Goal: Navigation & Orientation: Find specific page/section

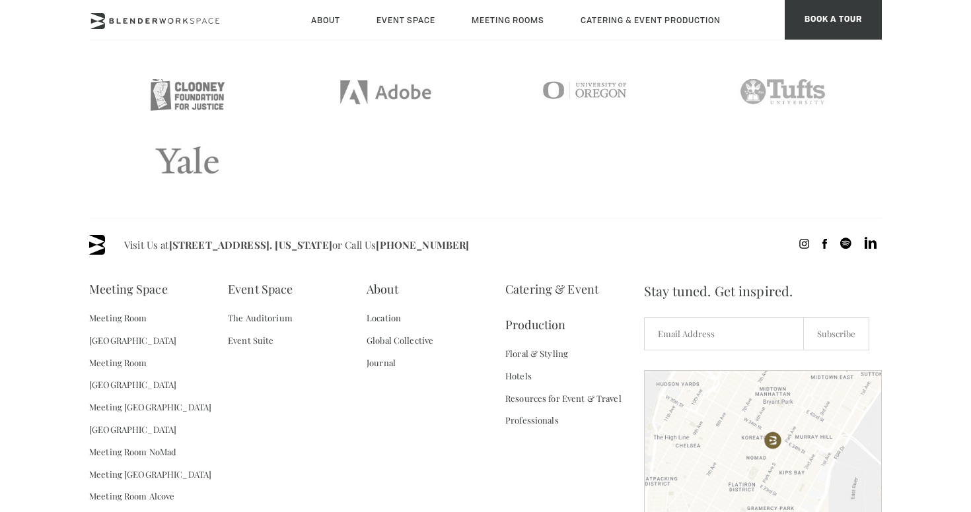
scroll to position [2872, 0]
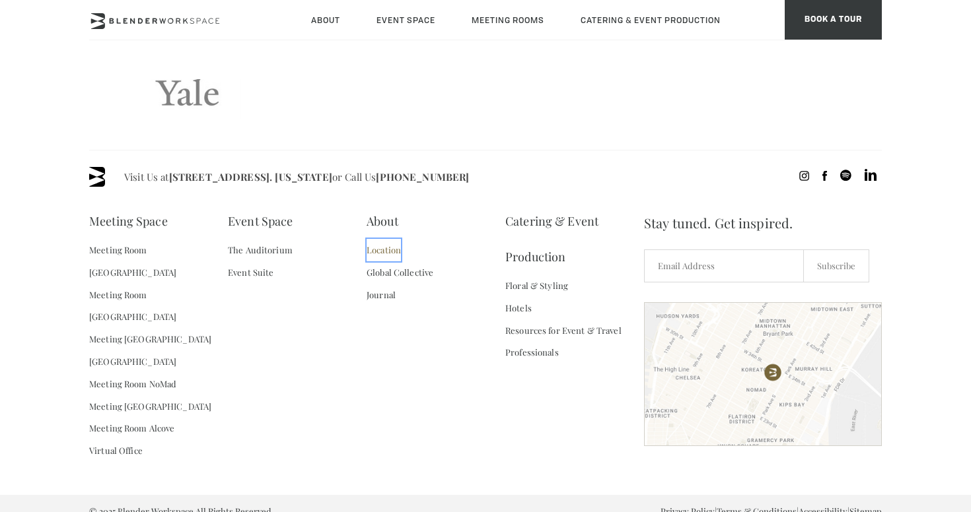
click at [378, 248] on link "Location" at bounding box center [383, 250] width 34 height 22
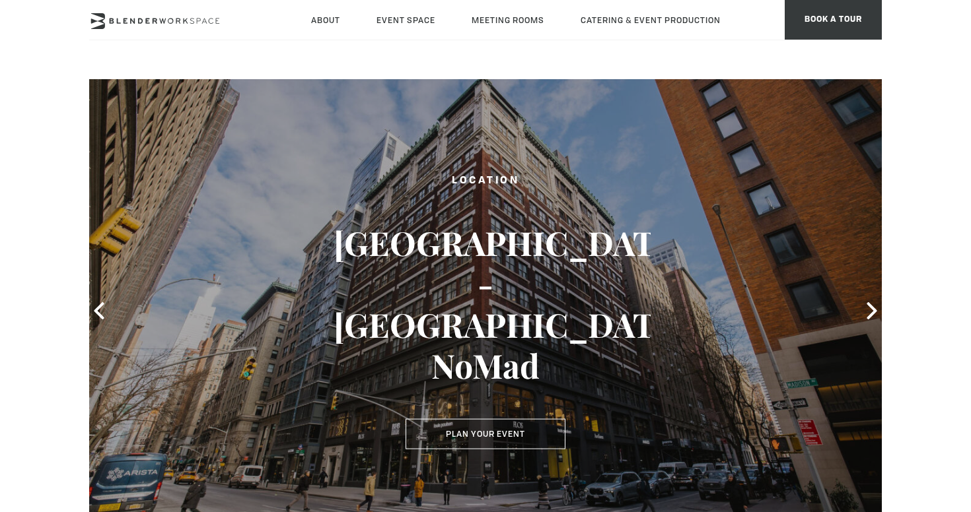
scroll to position [23, 0]
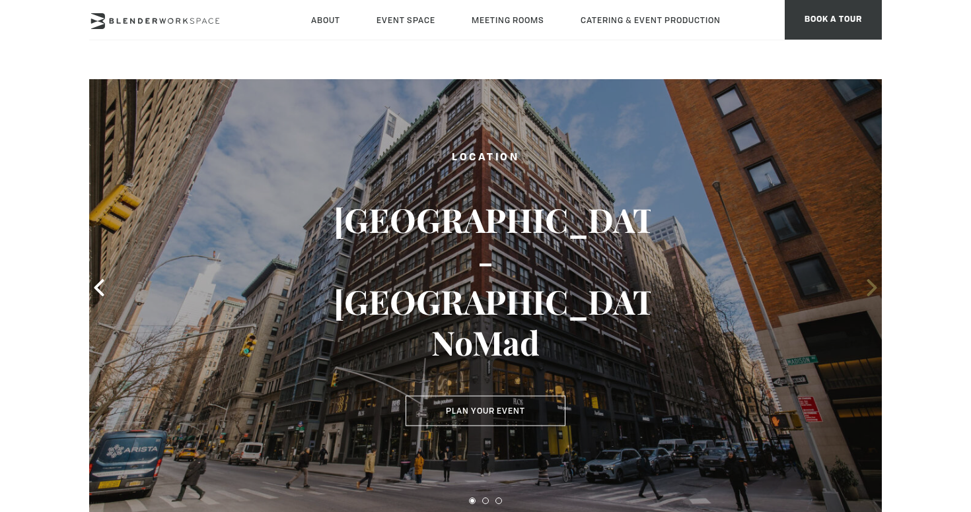
click at [870, 289] on icon at bounding box center [871, 287] width 17 height 17
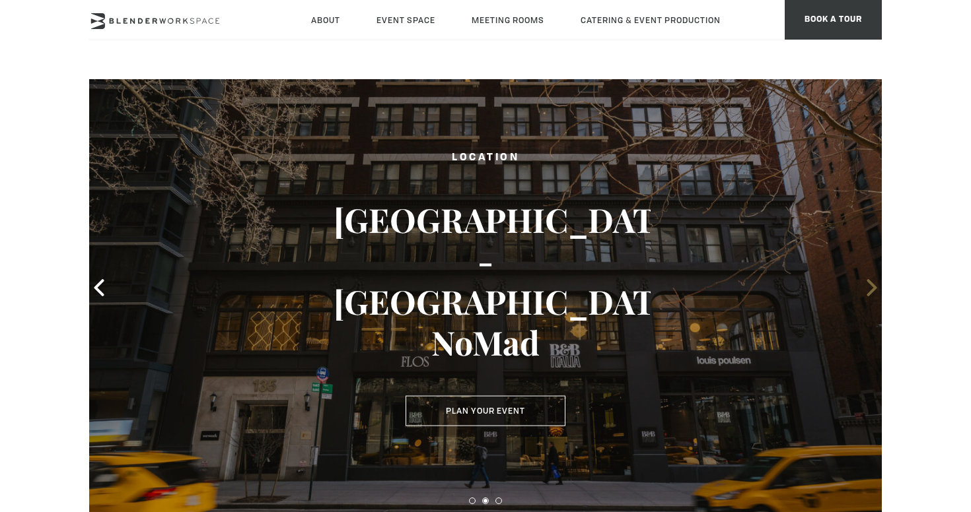
click at [870, 289] on icon at bounding box center [871, 287] width 17 height 17
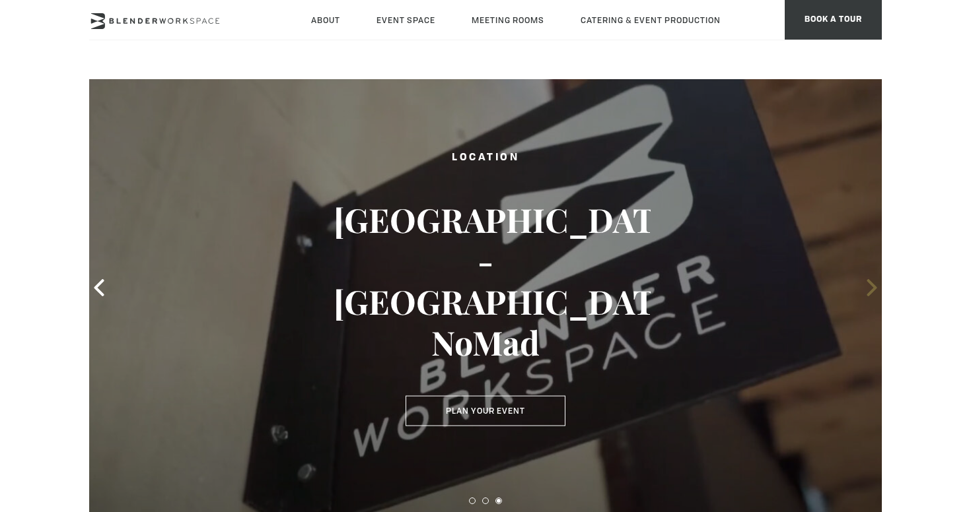
click at [870, 289] on icon at bounding box center [871, 287] width 17 height 17
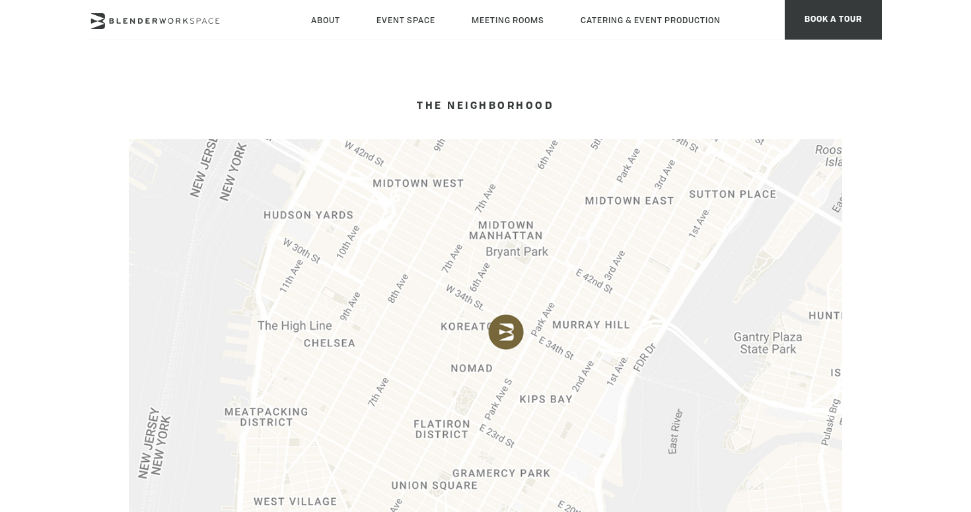
scroll to position [0, 0]
